Goal: Information Seeking & Learning: Learn about a topic

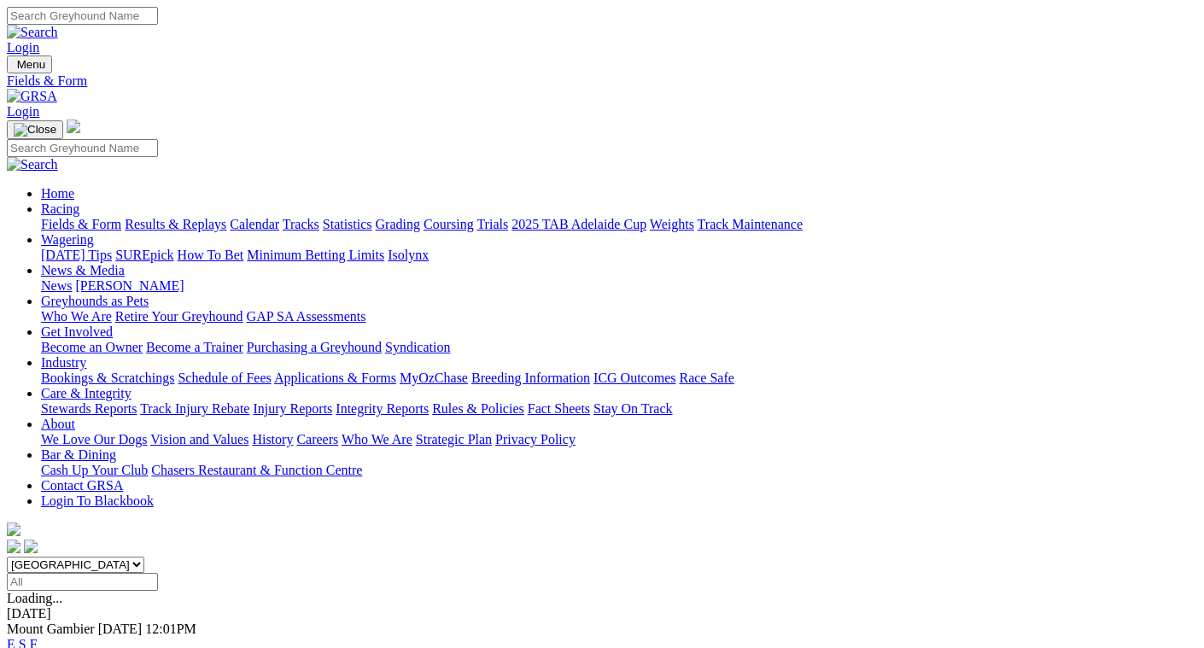
scroll to position [427, 0]
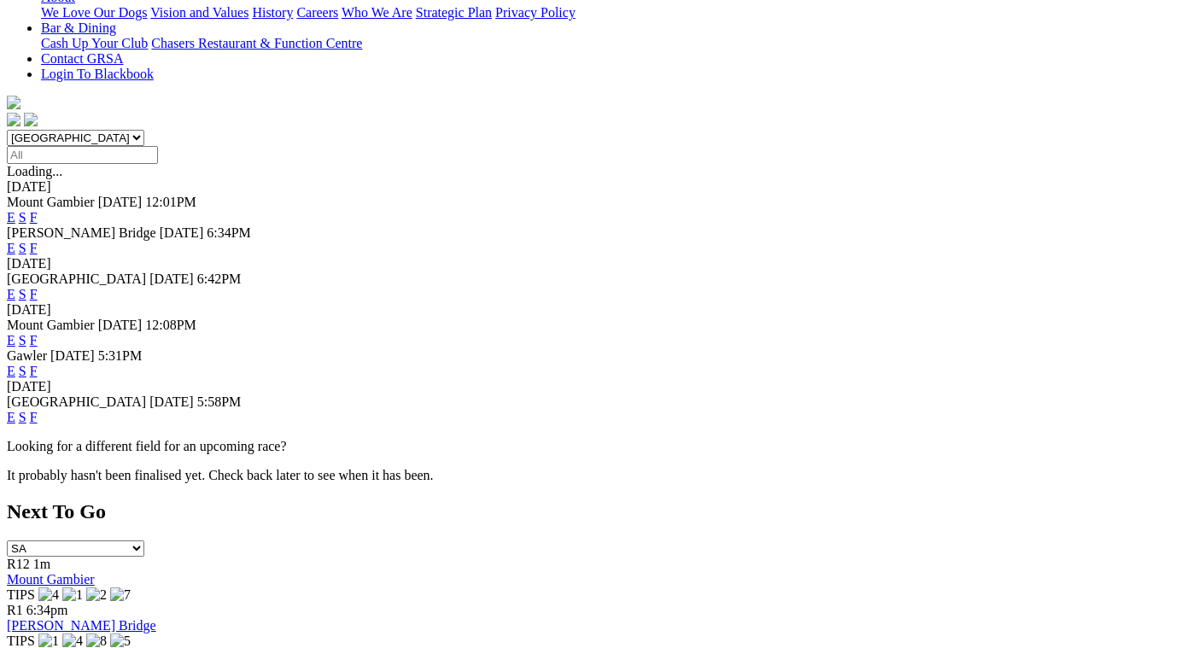
click at [38, 410] on link "F" at bounding box center [34, 417] width 8 height 15
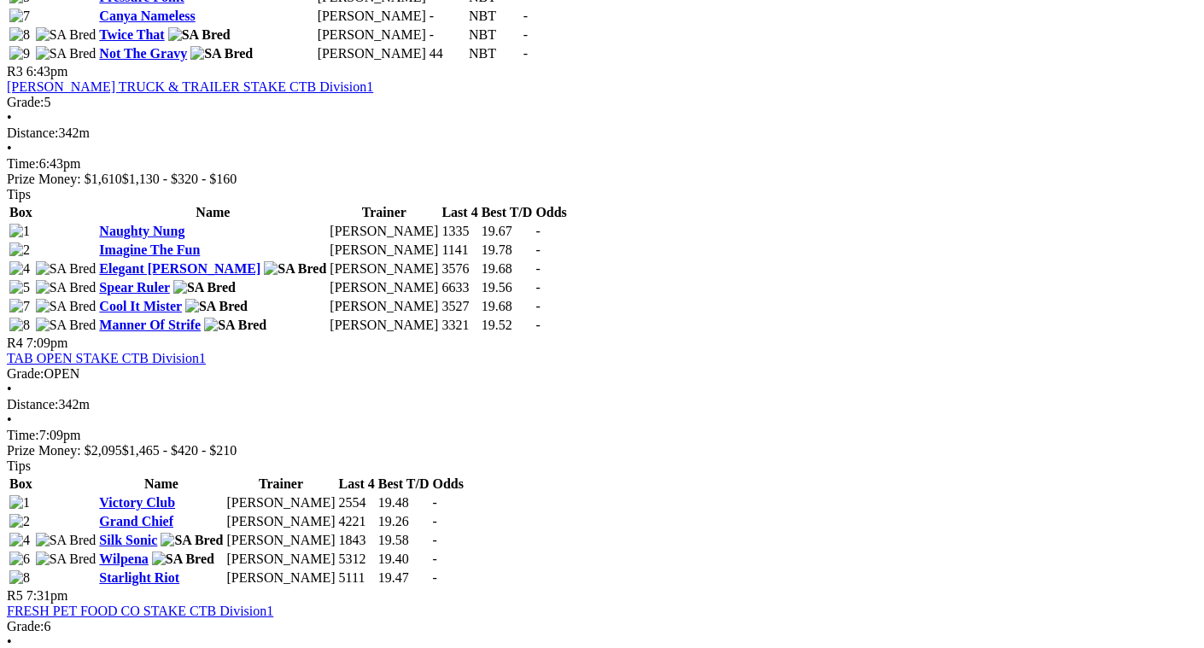
scroll to position [1366, 0]
